Goal: Task Accomplishment & Management: Complete application form

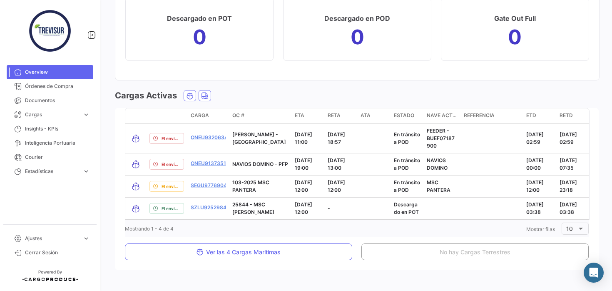
scroll to position [1164, 0]
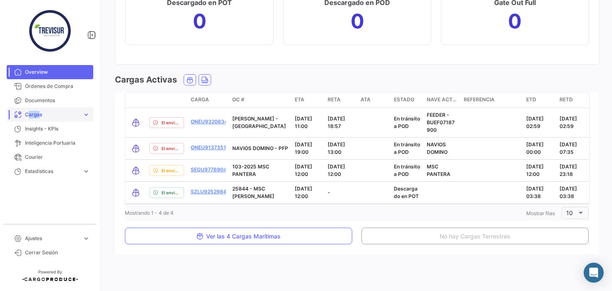
click at [35, 111] on span "Cargas" at bounding box center [52, 114] width 54 height 7
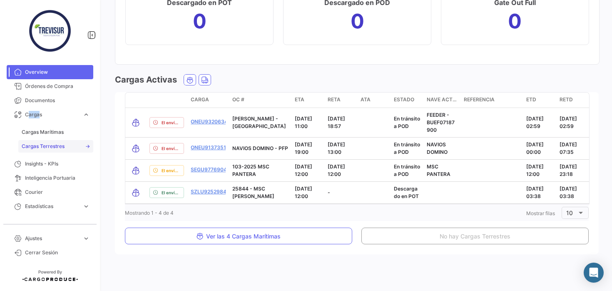
click at [34, 144] on span "Cargas Terrestres" at bounding box center [43, 145] width 43 height 7
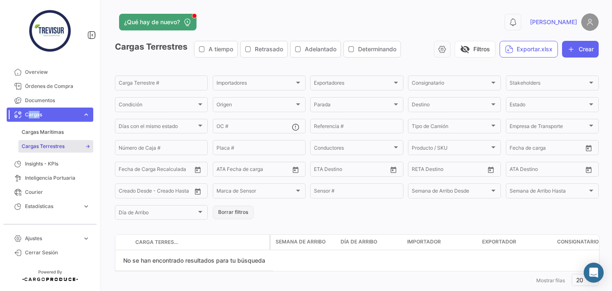
scroll to position [17, 0]
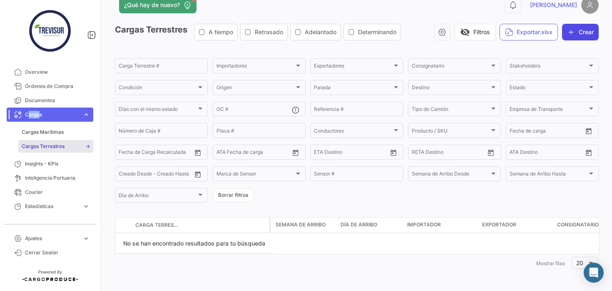
click at [587, 35] on button "Crear" at bounding box center [580, 32] width 37 height 17
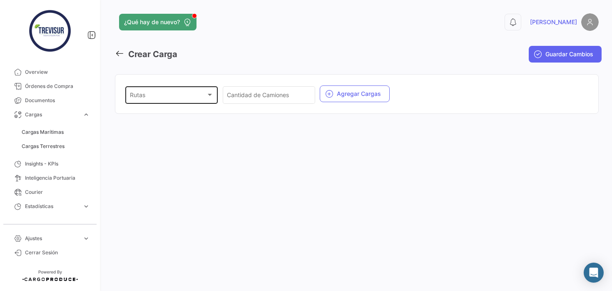
click at [171, 100] on div "Rutas Rutas" at bounding box center [172, 94] width 84 height 19
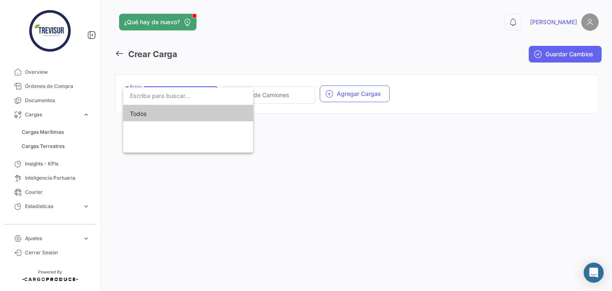
click at [427, 92] on div at bounding box center [306, 145] width 612 height 291
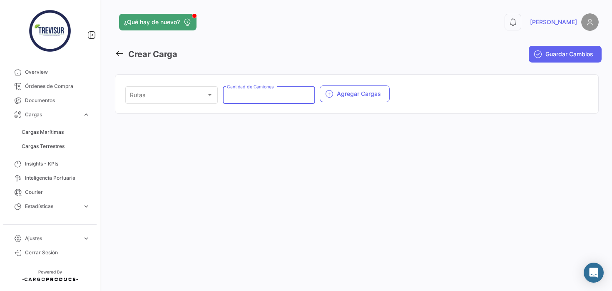
click at [276, 97] on input "Cantidad de Camiones" at bounding box center [269, 96] width 84 height 7
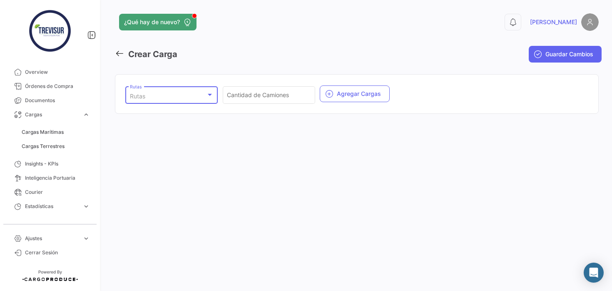
click at [155, 96] on div "Rutas" at bounding box center [168, 96] width 76 height 7
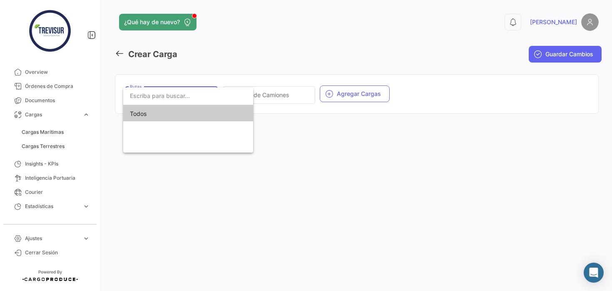
click at [431, 79] on div at bounding box center [306, 145] width 612 height 291
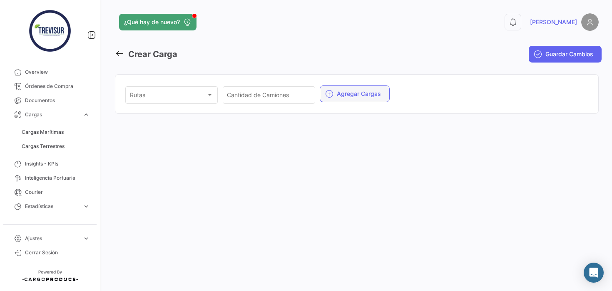
click at [362, 89] on button "Agregar Cargas" at bounding box center [355, 93] width 70 height 17
click at [189, 92] on div "Rutas Rutas" at bounding box center [172, 94] width 84 height 19
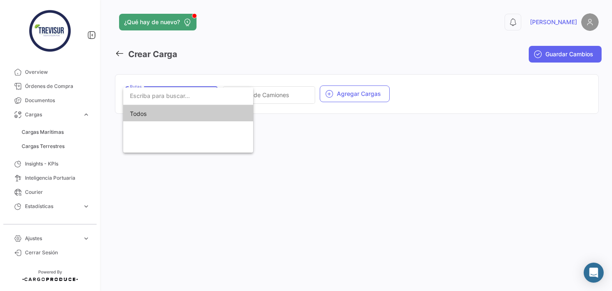
click at [175, 115] on span "Todos" at bounding box center [188, 113] width 117 height 17
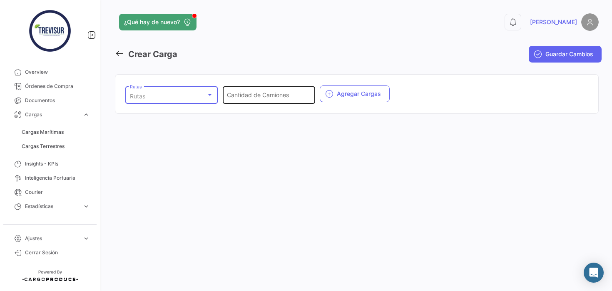
click at [294, 90] on div "Cantidad de Camiones" at bounding box center [269, 94] width 84 height 19
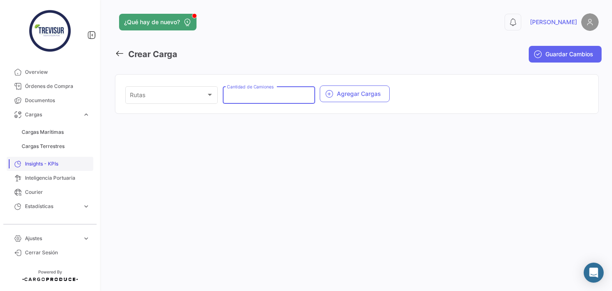
click at [54, 167] on span "Insights - KPIs" at bounding box center [57, 163] width 65 height 7
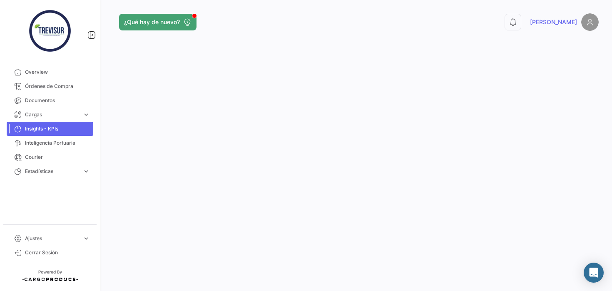
click at [87, 188] on mat-nav-list "Overview Órdenes de Compra Documentos Cargas expand_more Cargas Marítimas Carga…" at bounding box center [50, 141] width 100 height 159
click at [29, 70] on span "Overview" at bounding box center [57, 71] width 65 height 7
